Goal: Task Accomplishment & Management: Complete application form

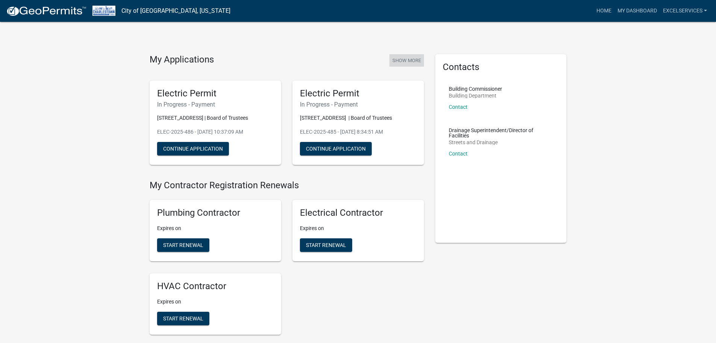
click at [402, 62] on button "Show More" at bounding box center [407, 60] width 35 height 12
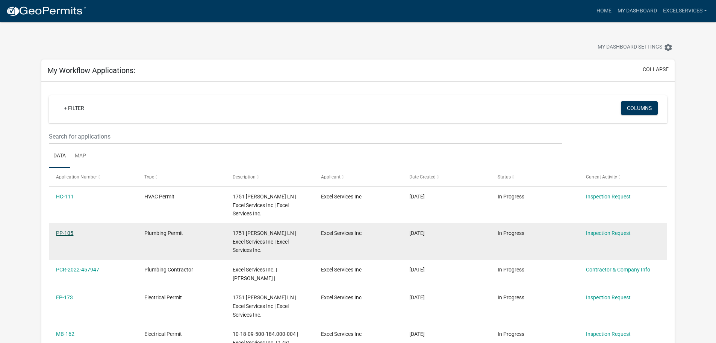
click at [68, 232] on link "PP-105" at bounding box center [64, 233] width 17 height 6
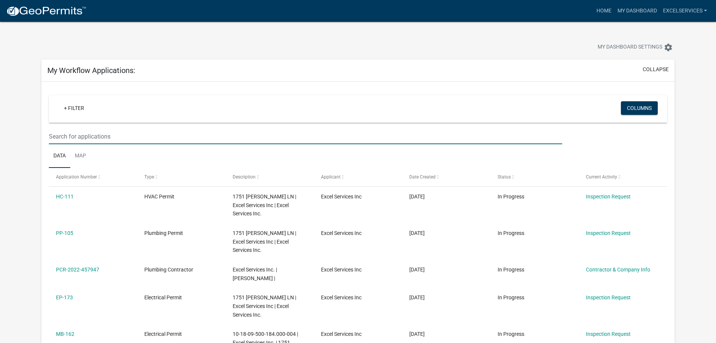
click at [80, 136] on input "text" at bounding box center [305, 136] width 513 height 15
paste input "ELEC-2025-485"
type input "ELEC-2025-485"
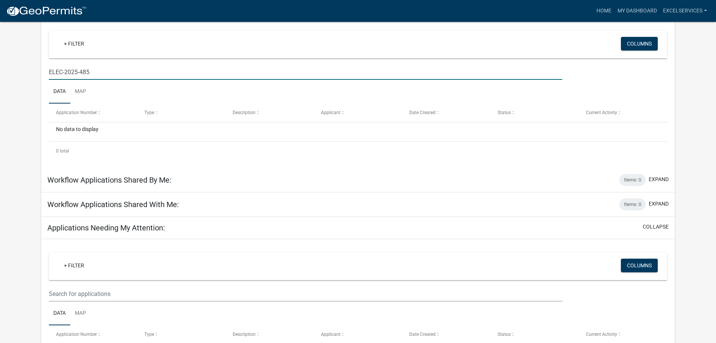
scroll to position [75, 0]
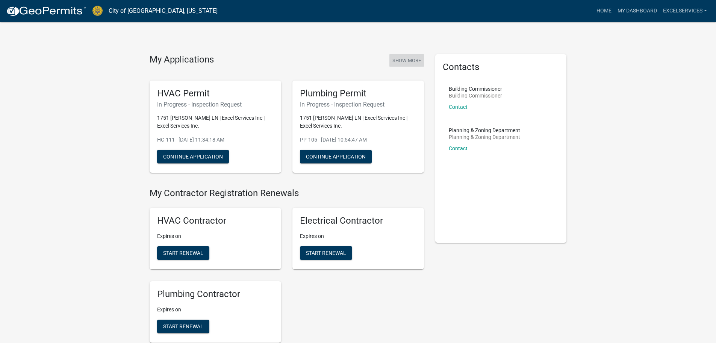
click at [416, 59] on button "Show More" at bounding box center [407, 60] width 35 height 12
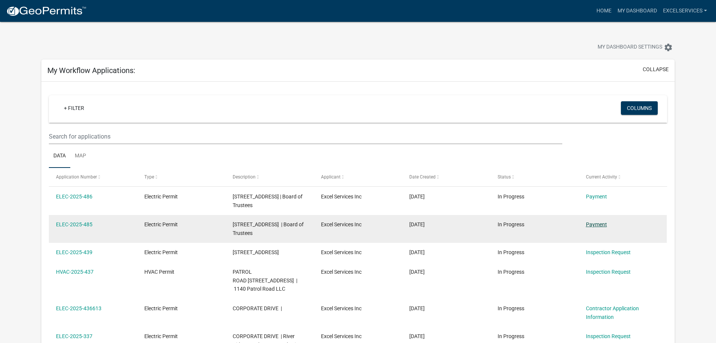
click at [598, 238] on datatable-body-cell "Payment" at bounding box center [623, 229] width 88 height 28
click at [601, 225] on link "Payment" at bounding box center [596, 224] width 21 height 6
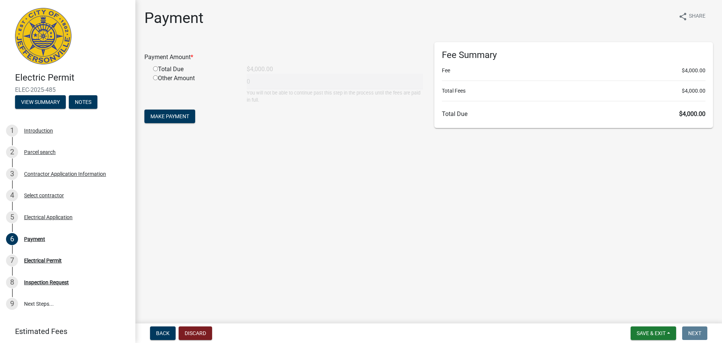
click at [156, 68] on input "radio" at bounding box center [155, 68] width 5 height 5
radio input "true"
type input "4000"
click at [165, 115] on span "Make Payment" at bounding box center [169, 116] width 39 height 6
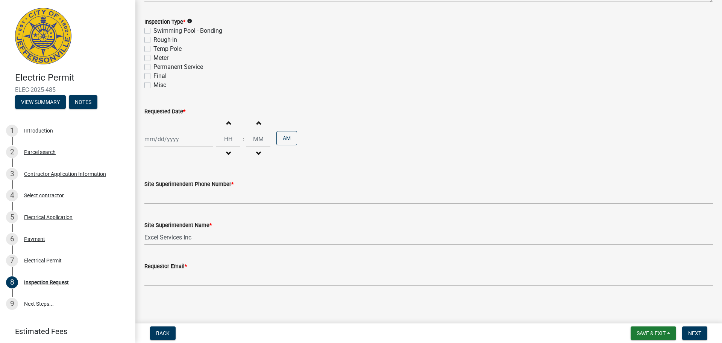
scroll to position [96, 0]
click at [34, 259] on div "Electrical Permit" at bounding box center [43, 260] width 38 height 5
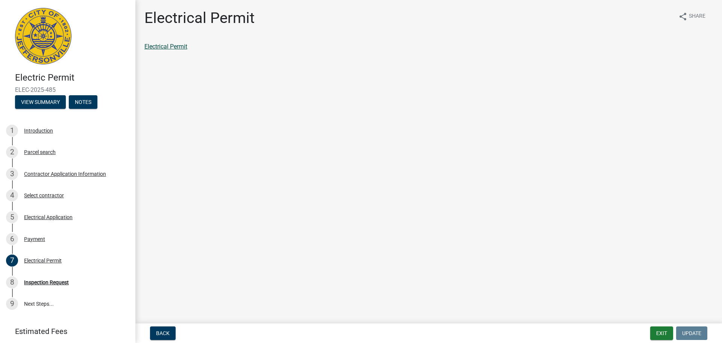
click at [164, 43] on link "Electrical Permit" at bounding box center [165, 46] width 43 height 7
click at [662, 334] on button "Exit" at bounding box center [661, 333] width 23 height 14
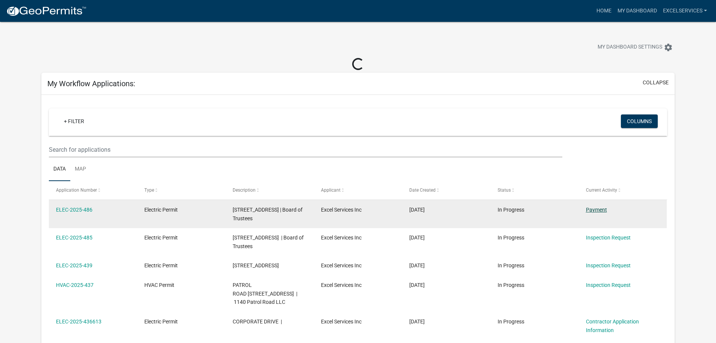
click at [606, 208] on link "Payment" at bounding box center [596, 209] width 21 height 6
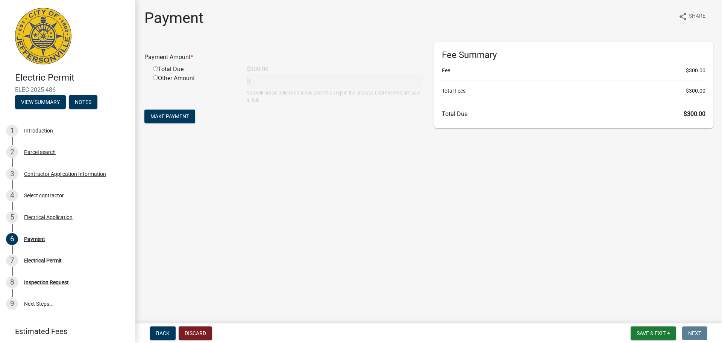
click at [156, 68] on input "radio" at bounding box center [155, 68] width 5 height 5
radio input "true"
type input "300"
click at [177, 113] on span "Make Payment" at bounding box center [169, 116] width 39 height 6
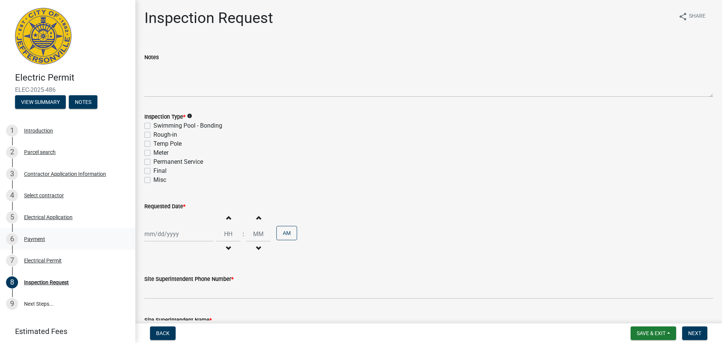
click at [32, 242] on div "6 Payment" at bounding box center [64, 239] width 117 height 12
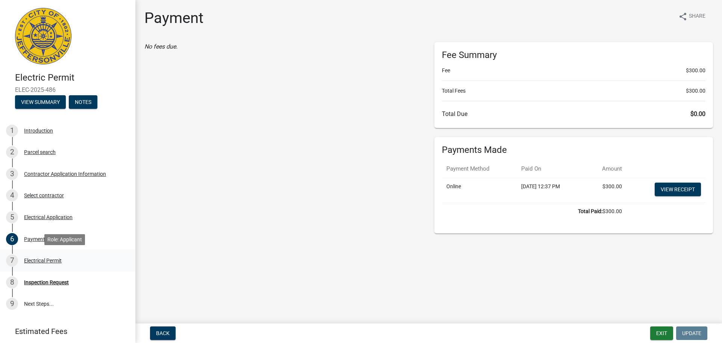
click at [30, 260] on div "Electrical Permit" at bounding box center [43, 260] width 38 height 5
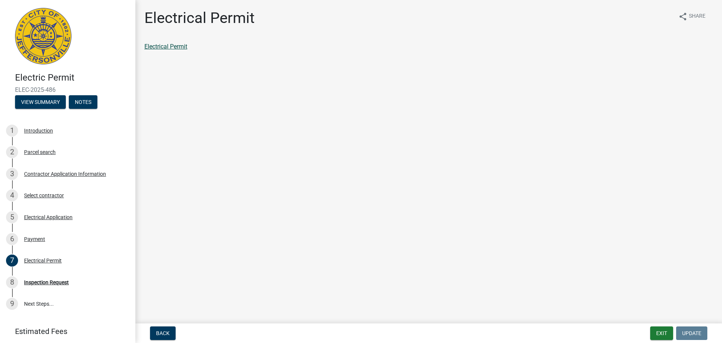
click at [158, 47] on link "Electrical Permit" at bounding box center [165, 46] width 43 height 7
click at [666, 334] on button "Exit" at bounding box center [661, 333] width 23 height 14
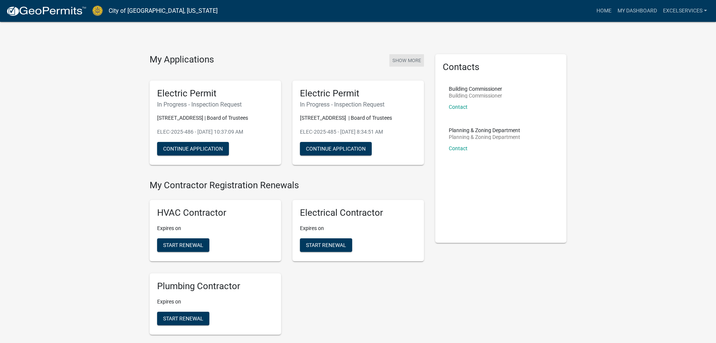
click at [396, 62] on button "Show More" at bounding box center [407, 60] width 35 height 12
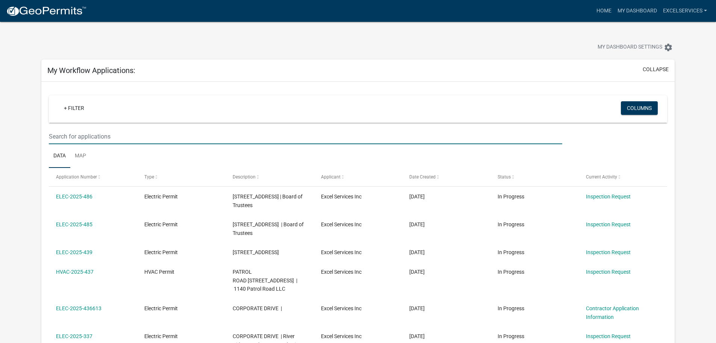
paste input "ELEC-2025-26"
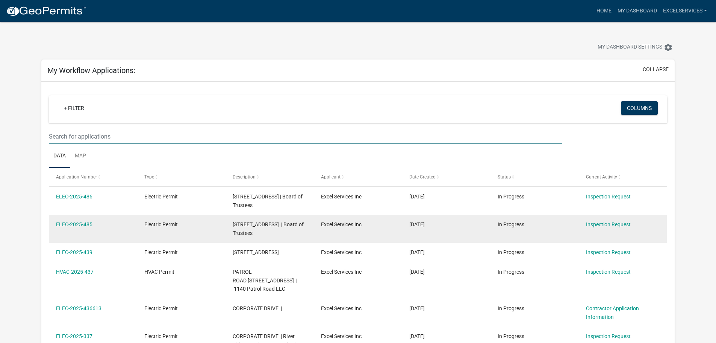
type input "ELEC-2025-26"
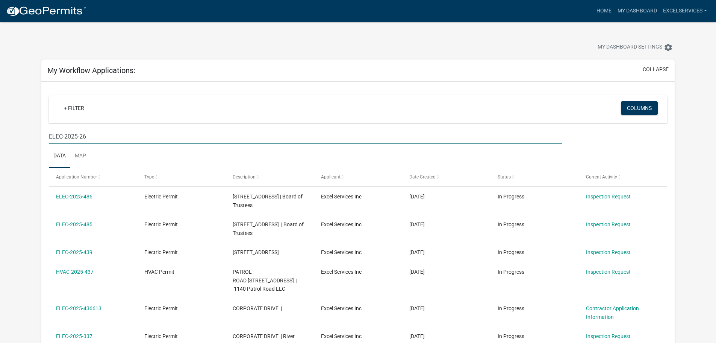
drag, startPoint x: 88, startPoint y: 138, endPoint x: 47, endPoint y: 120, distance: 44.6
click at [47, 120] on div "+ Filter Columns ELEC-2025-26 Data Map Application Number Type Description Appl…" at bounding box center [358, 313] width 634 height 462
paste input "ELEC-2025-26"
type input "ELEC-2025-26"
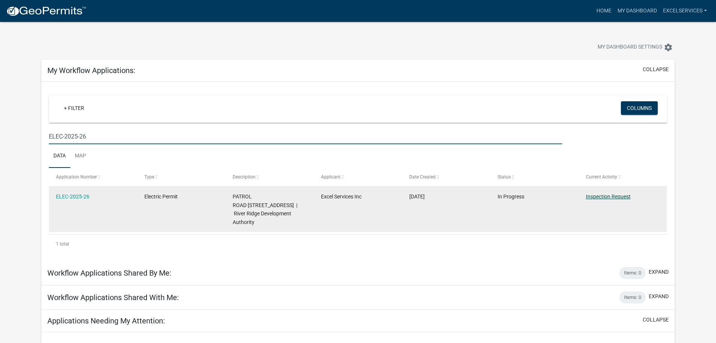
click at [593, 196] on link "Inspection Request" at bounding box center [608, 196] width 45 height 6
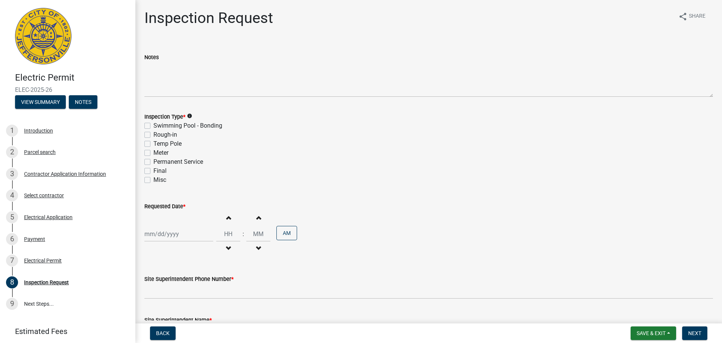
click at [153, 133] on label "Rough-in" at bounding box center [165, 134] width 24 height 9
click at [153, 133] on input "Rough-in" at bounding box center [155, 132] width 5 height 5
checkbox input "true"
checkbox input "false"
checkbox input "true"
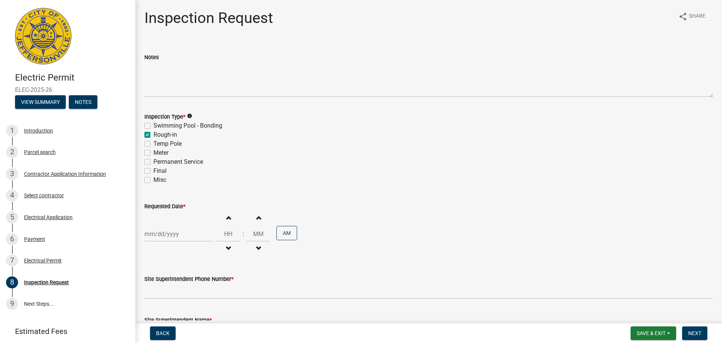
checkbox input "false"
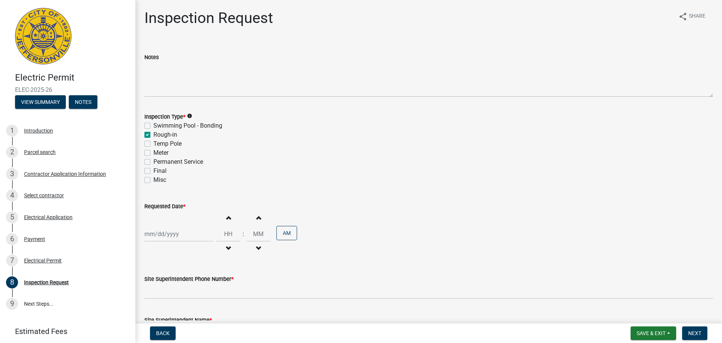
click at [163, 231] on div at bounding box center [178, 233] width 69 height 15
select select "9"
select select "2025"
click at [188, 169] on div "11" at bounding box center [188, 170] width 12 height 12
type input "[DATE]"
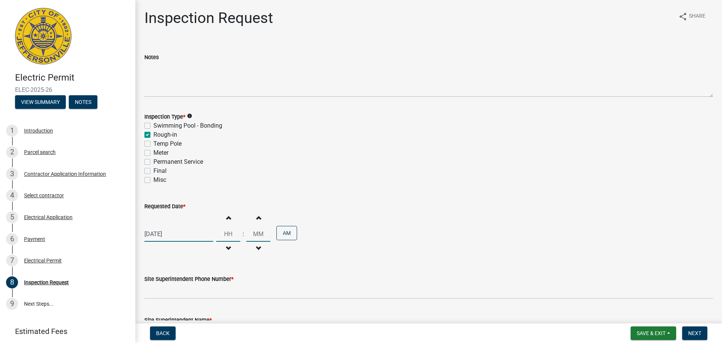
click at [225, 237] on input "Hours" at bounding box center [228, 233] width 24 height 15
type input "10"
type input "00"
click at [253, 233] on input "00" at bounding box center [258, 233] width 24 height 15
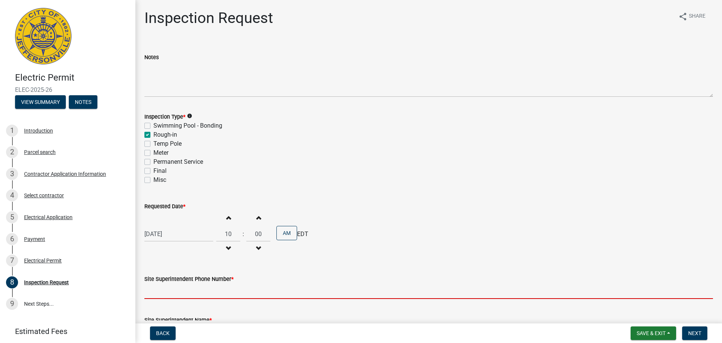
click at [185, 289] on input "Site Superintendent Phone Number *" at bounding box center [428, 290] width 569 height 15
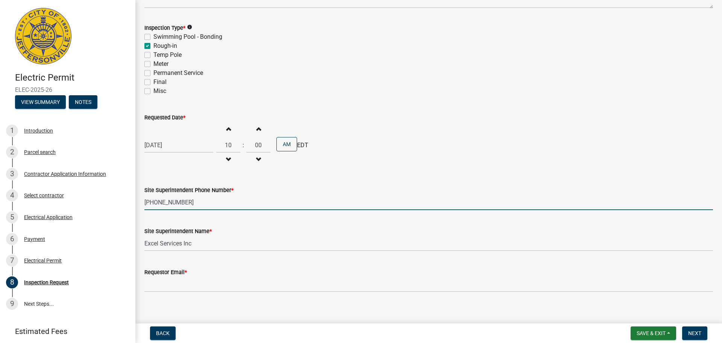
scroll to position [96, 0]
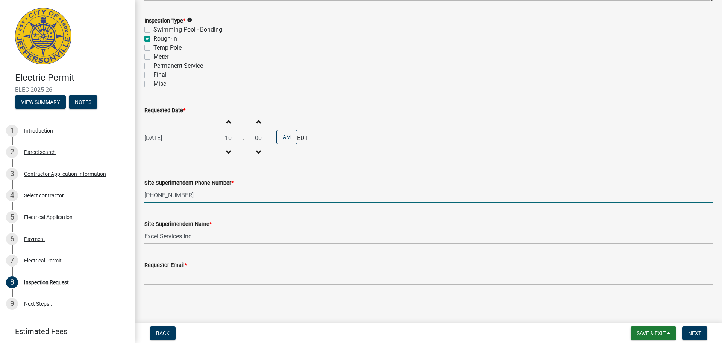
type input "[PHONE_NUMBER]"
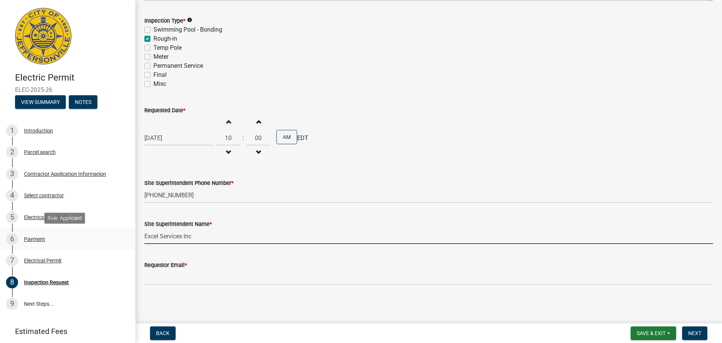
drag, startPoint x: 197, startPoint y: 236, endPoint x: 109, endPoint y: 239, distance: 88.4
click at [109, 239] on div "Electric Permit ELEC-2025-26 View Summary Notes 1 Introduction 2 Parcel search …" at bounding box center [361, 171] width 722 height 343
type input "[PERSON_NAME]"
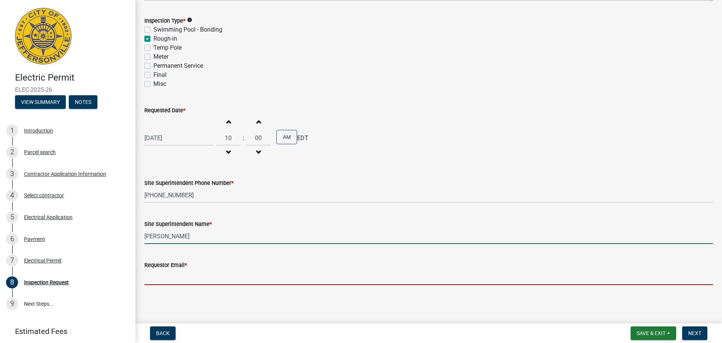
click at [155, 281] on input "Requestor Email *" at bounding box center [428, 276] width 569 height 15
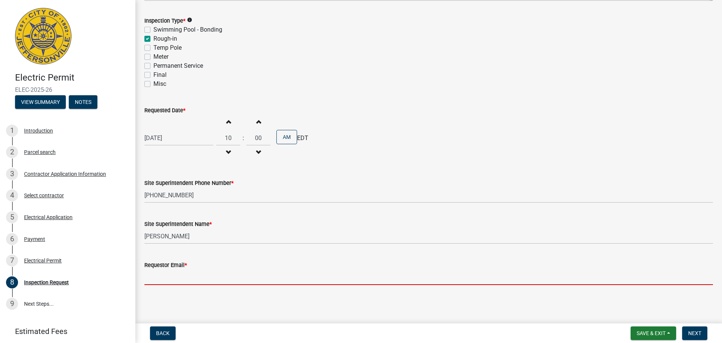
type input "[EMAIL_ADDRESS][DOMAIN_NAME]"
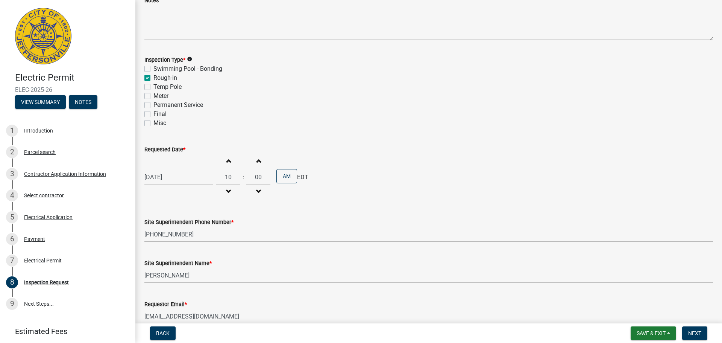
scroll to position [0, 0]
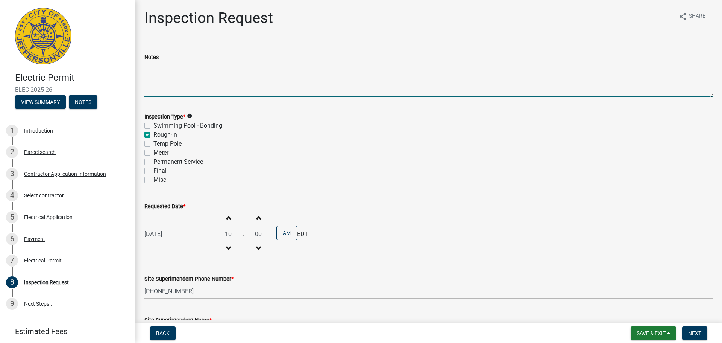
click at [153, 80] on textarea "Notes" at bounding box center [428, 79] width 569 height 35
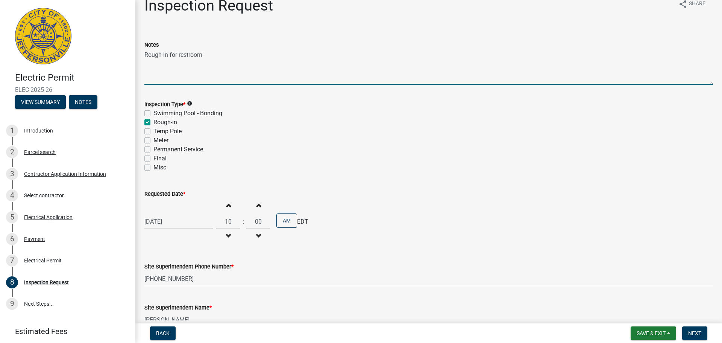
scroll to position [96, 0]
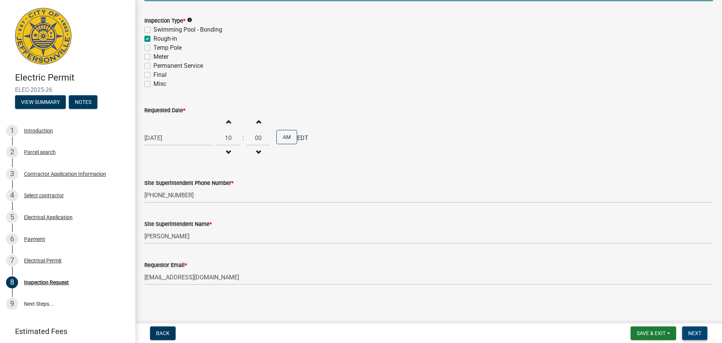
type textarea "Rough-in for restroom"
click at [698, 335] on span "Next" at bounding box center [694, 333] width 13 height 6
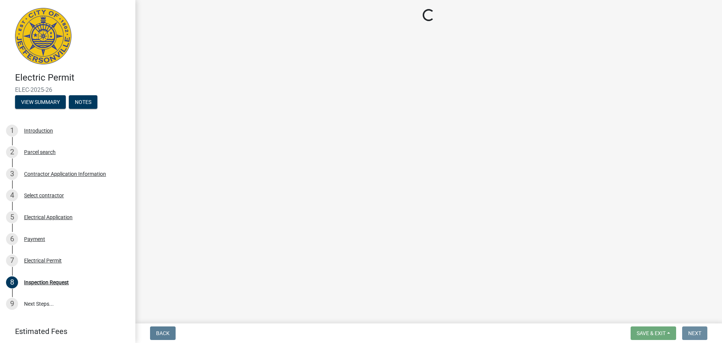
scroll to position [0, 0]
